Goal: Find specific page/section: Find specific page/section

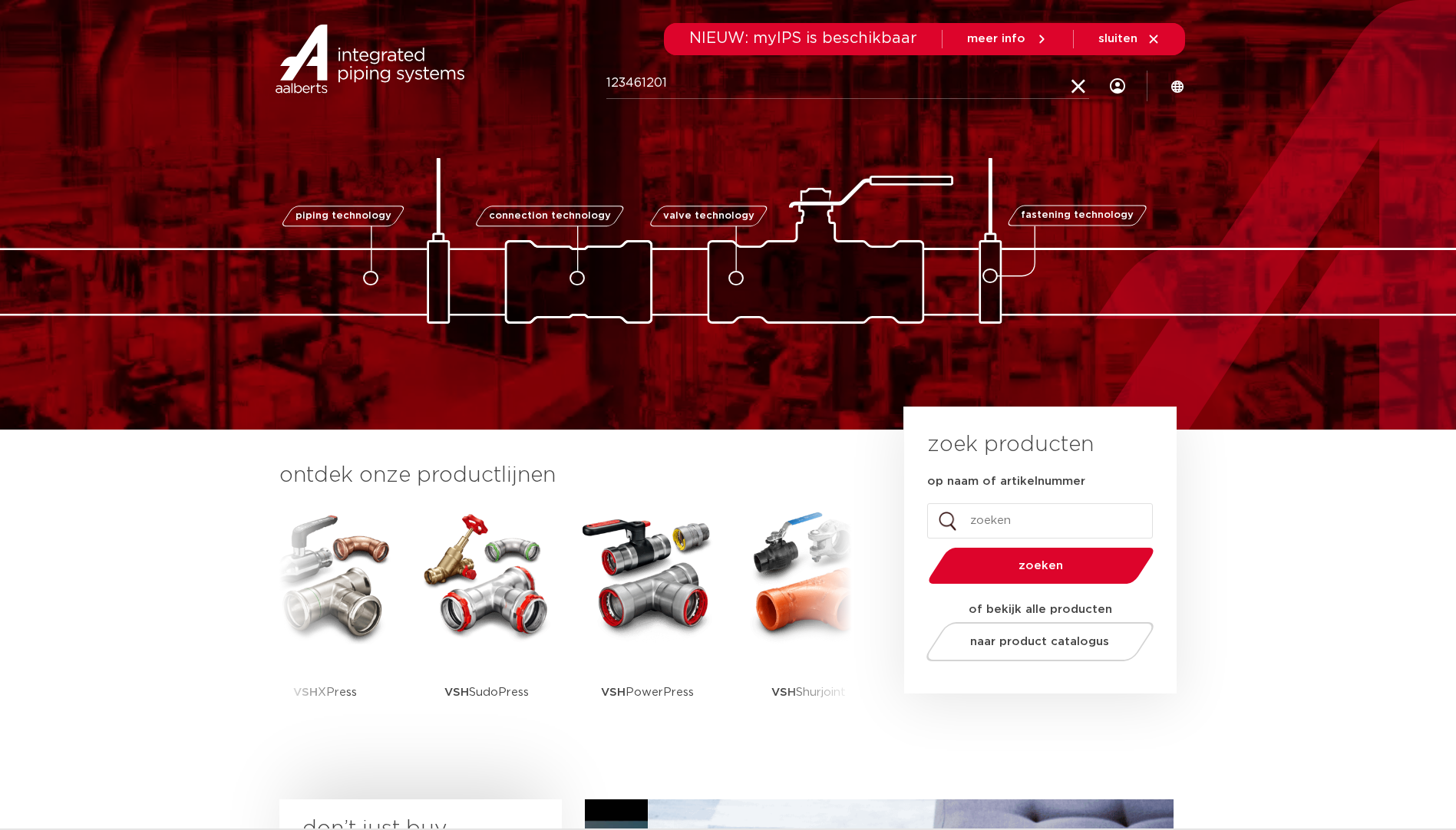
type input "123461201"
click button "Zoeken" at bounding box center [0, 0] width 0 height 0
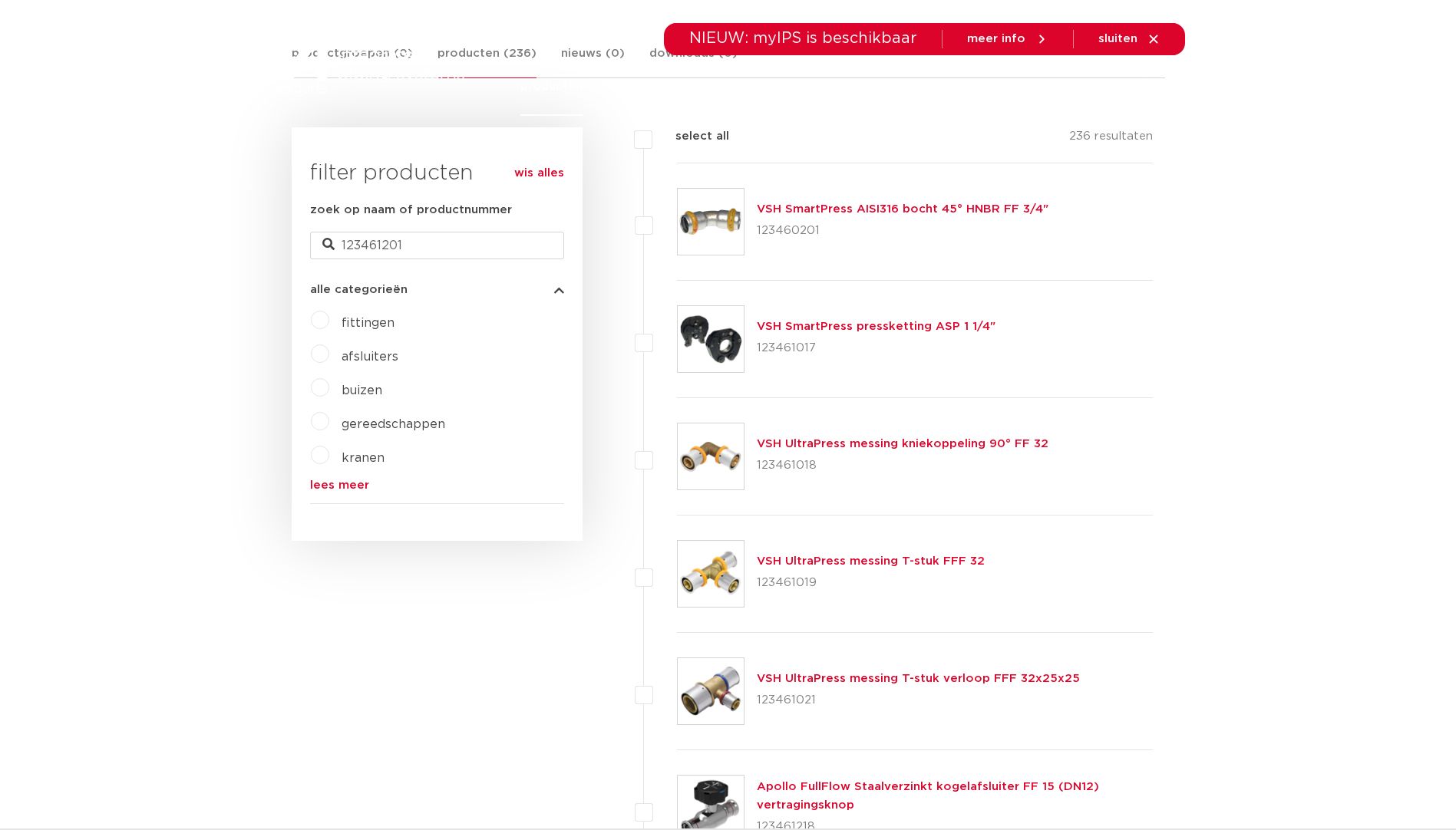
scroll to position [172, 0]
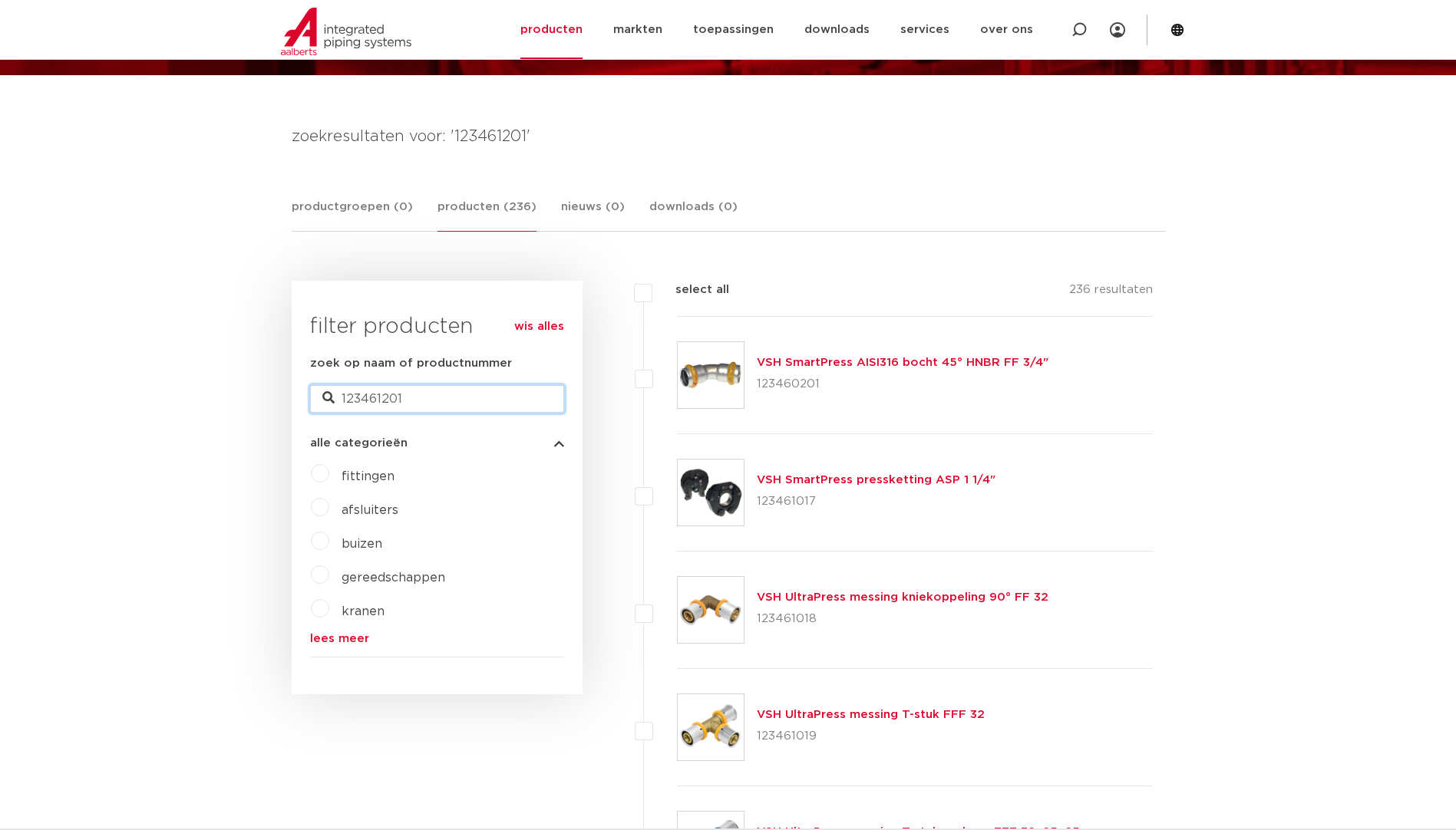
click at [436, 401] on input "123461201" at bounding box center [437, 399] width 254 height 27
type input "123461182"
